Goal: Transaction & Acquisition: Purchase product/service

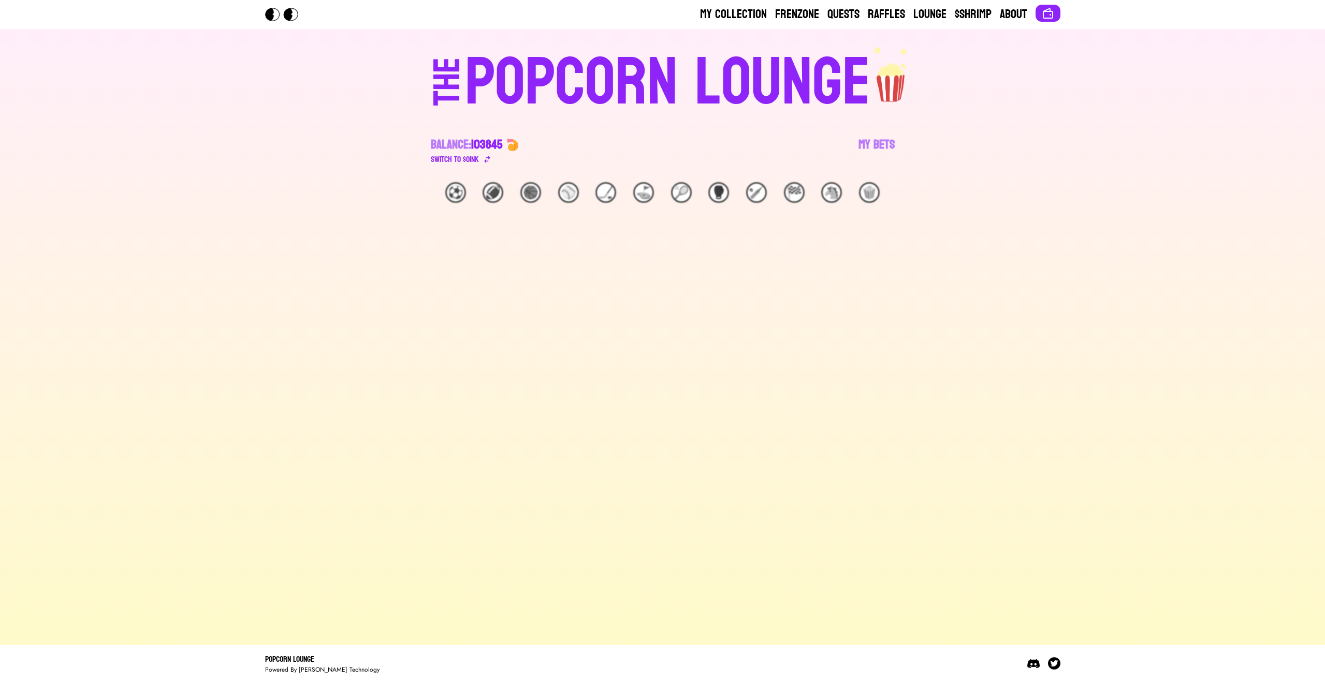
click at [680, 68] on div "POPCORN LOUNGE" at bounding box center [667, 83] width 405 height 66
click at [474, 164] on div "Switch to $ OINK" at bounding box center [455, 159] width 48 height 12
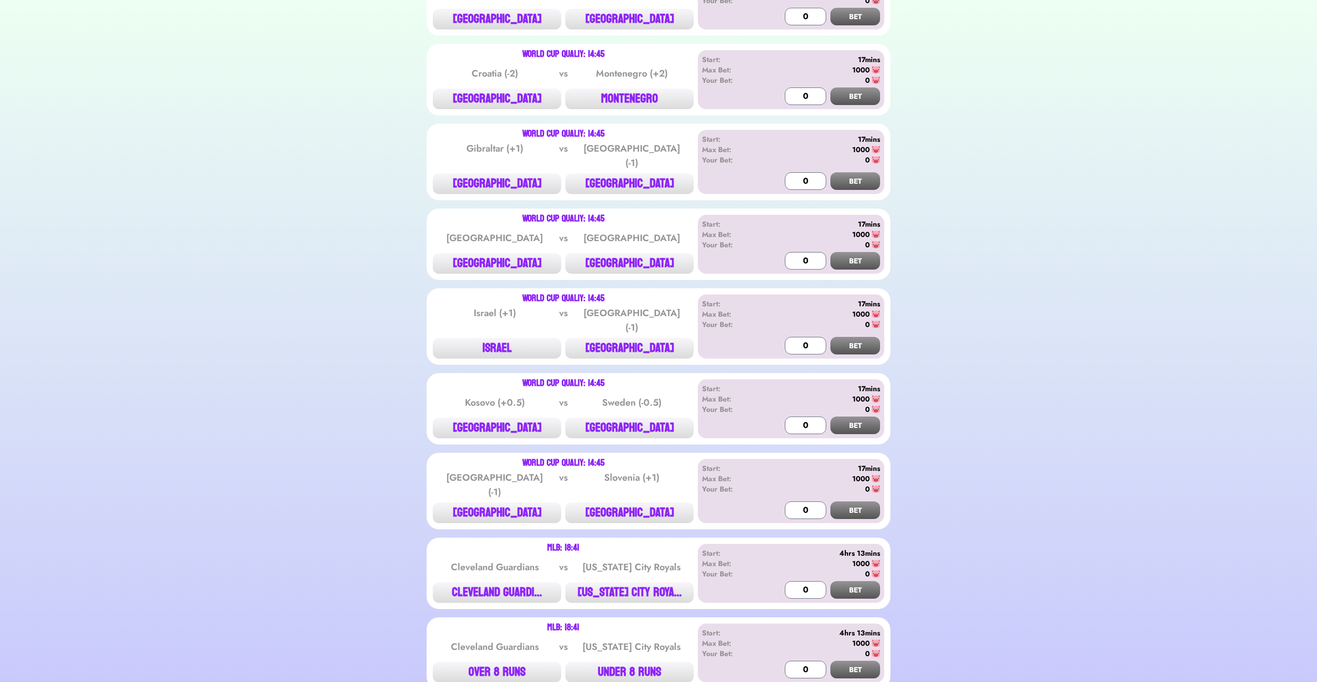
scroll to position [249, 0]
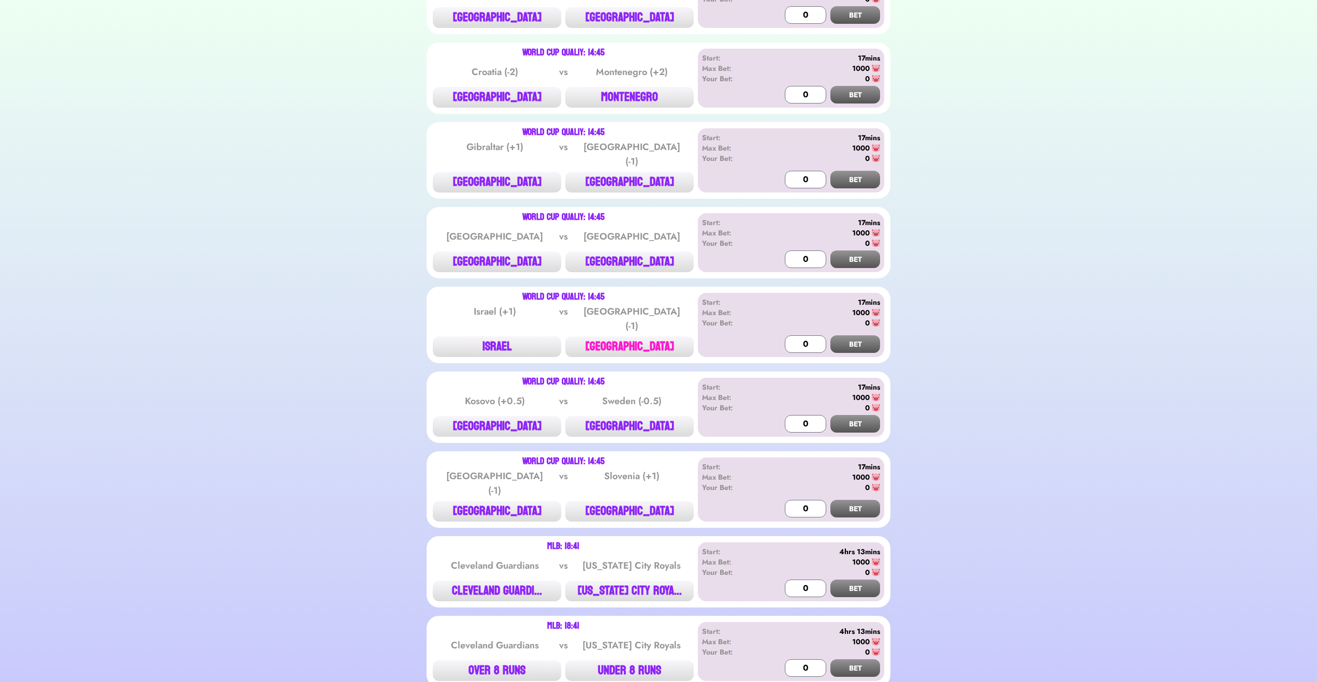
click at [640, 340] on button "[GEOGRAPHIC_DATA]" at bounding box center [629, 347] width 128 height 21
click at [802, 341] on input "0" at bounding box center [805, 345] width 41 height 18
click at [793, 336] on input "0" at bounding box center [805, 345] width 41 height 18
click at [845, 336] on button "BET" at bounding box center [855, 345] width 50 height 18
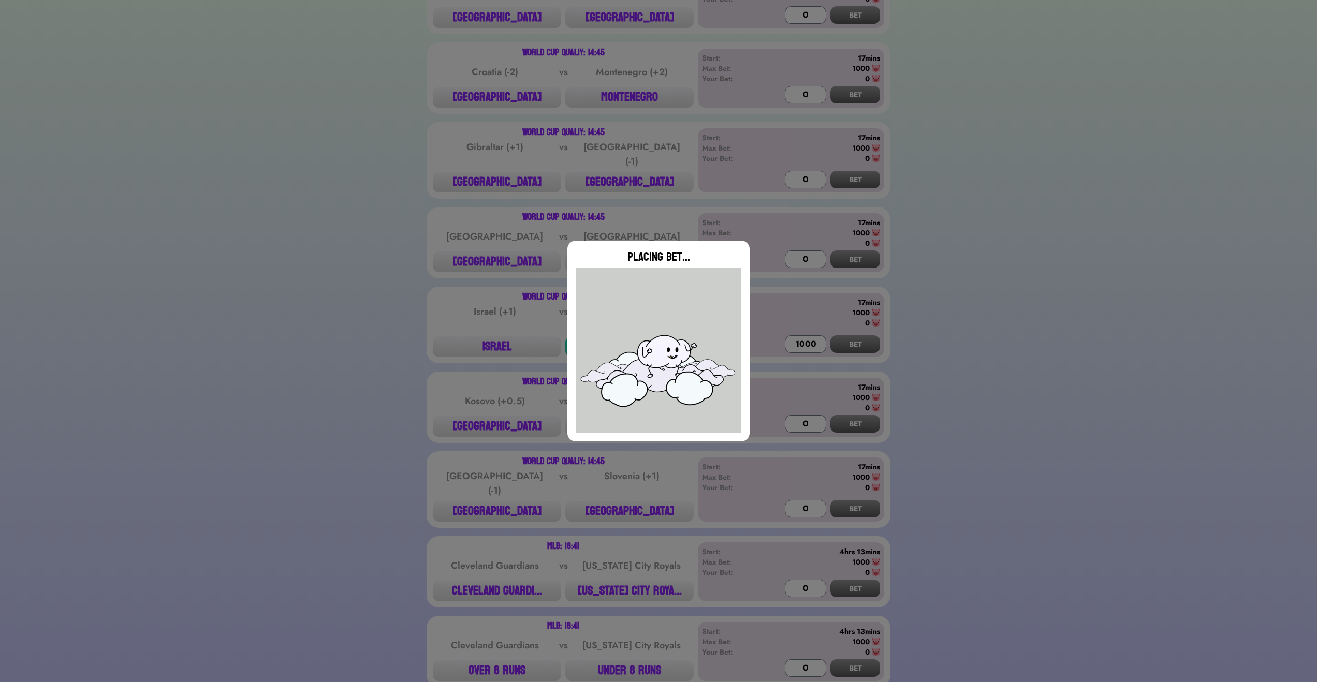
type input "0"
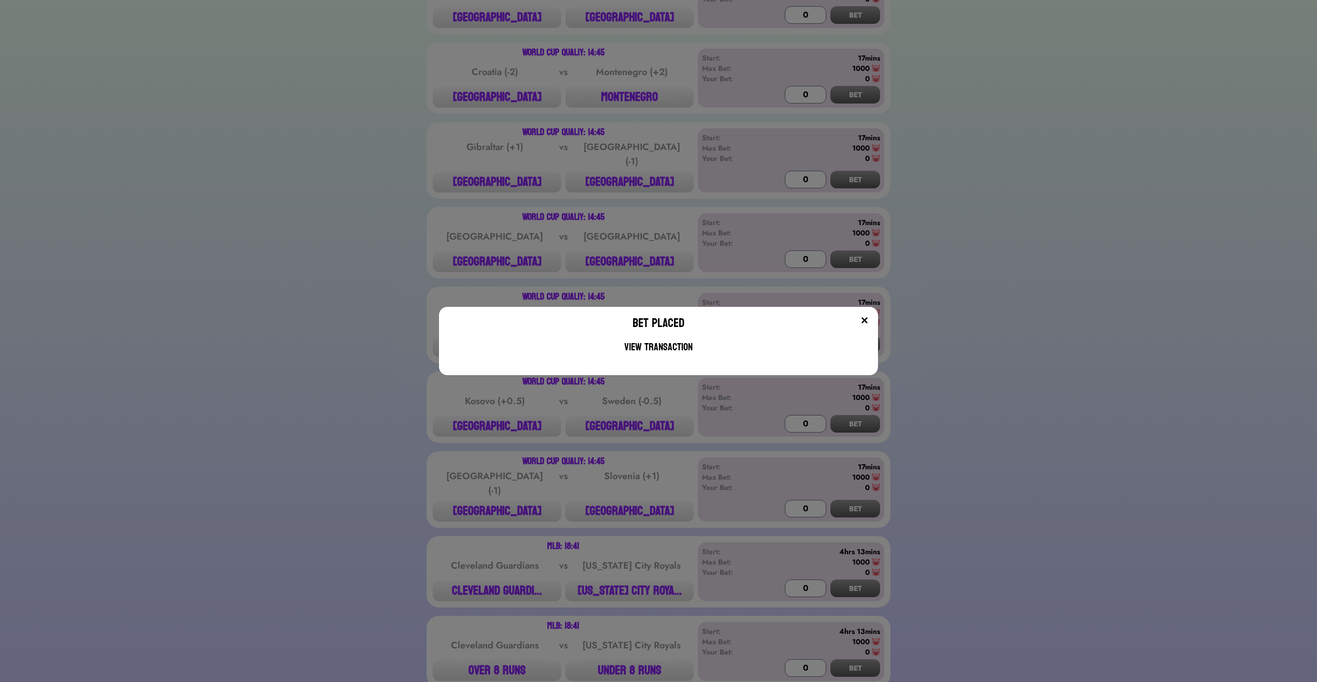
click at [867, 320] on img at bounding box center [865, 320] width 8 height 8
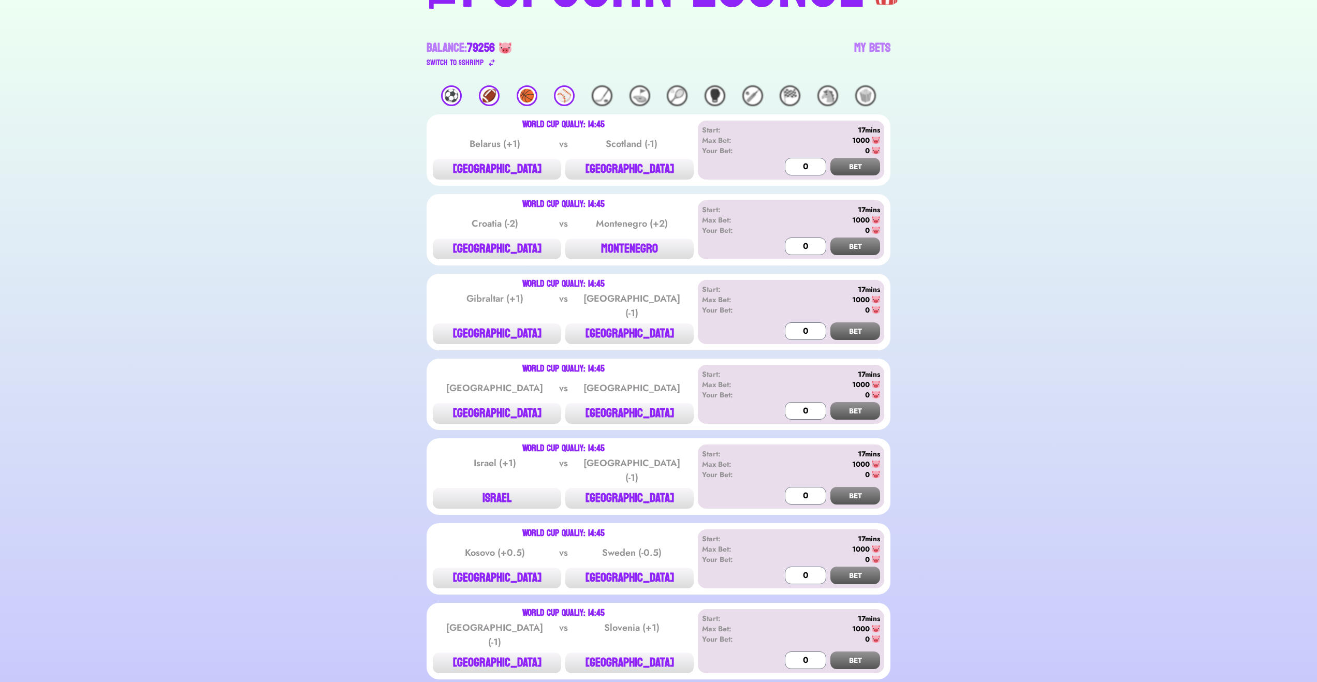
scroll to position [0, 0]
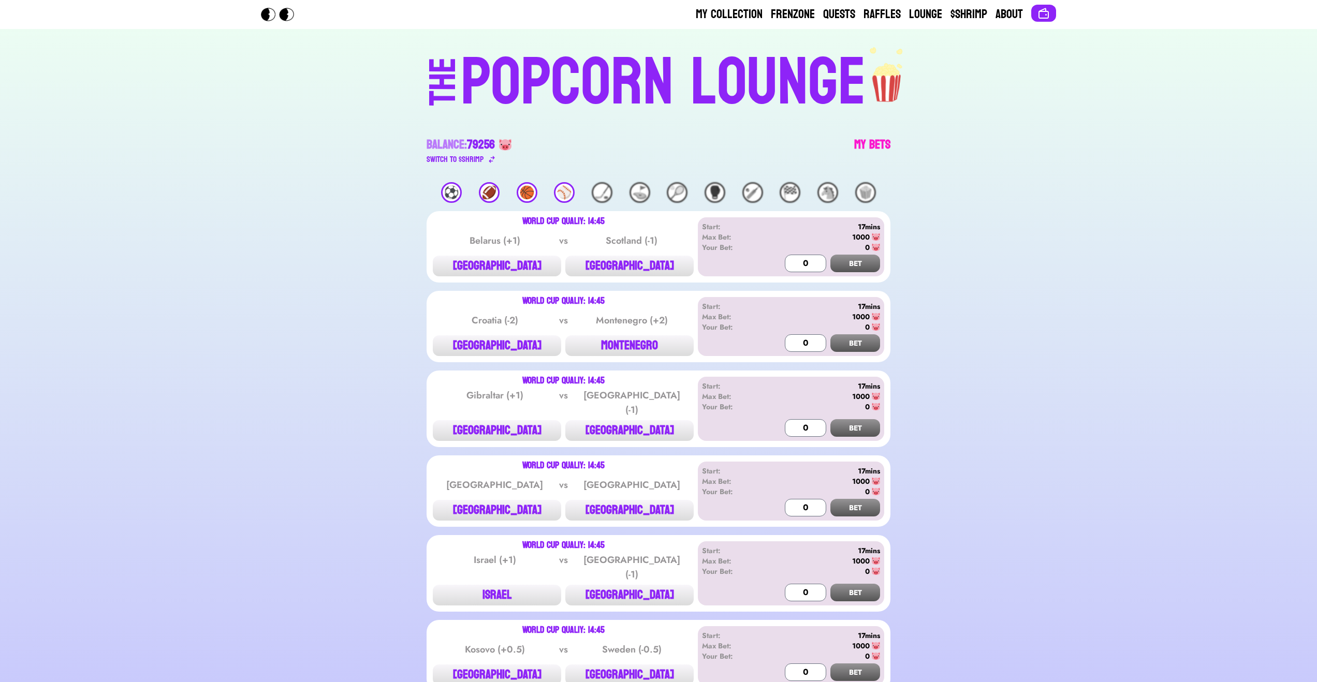
click at [863, 139] on link "My Bets" at bounding box center [872, 151] width 36 height 29
